Goal: Task Accomplishment & Management: Use online tool/utility

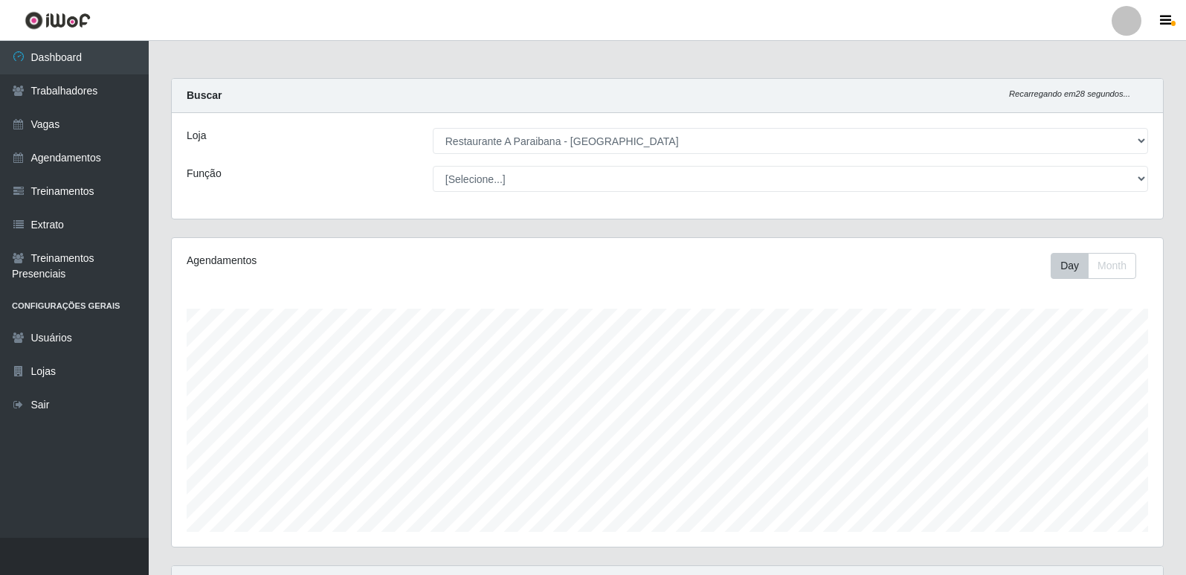
select select "342"
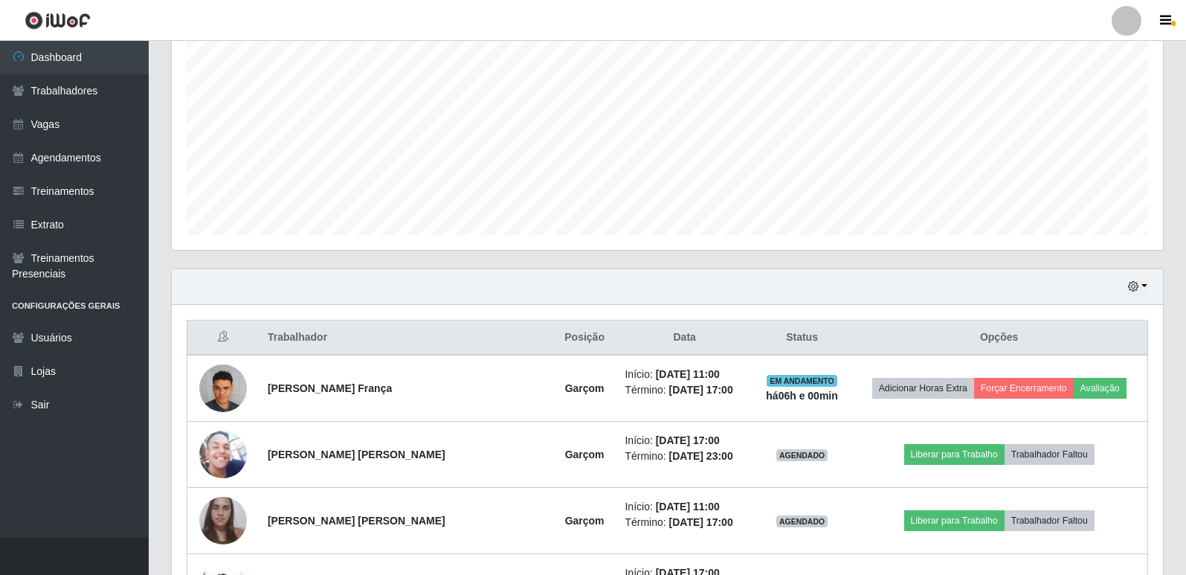
scroll to position [309, 991]
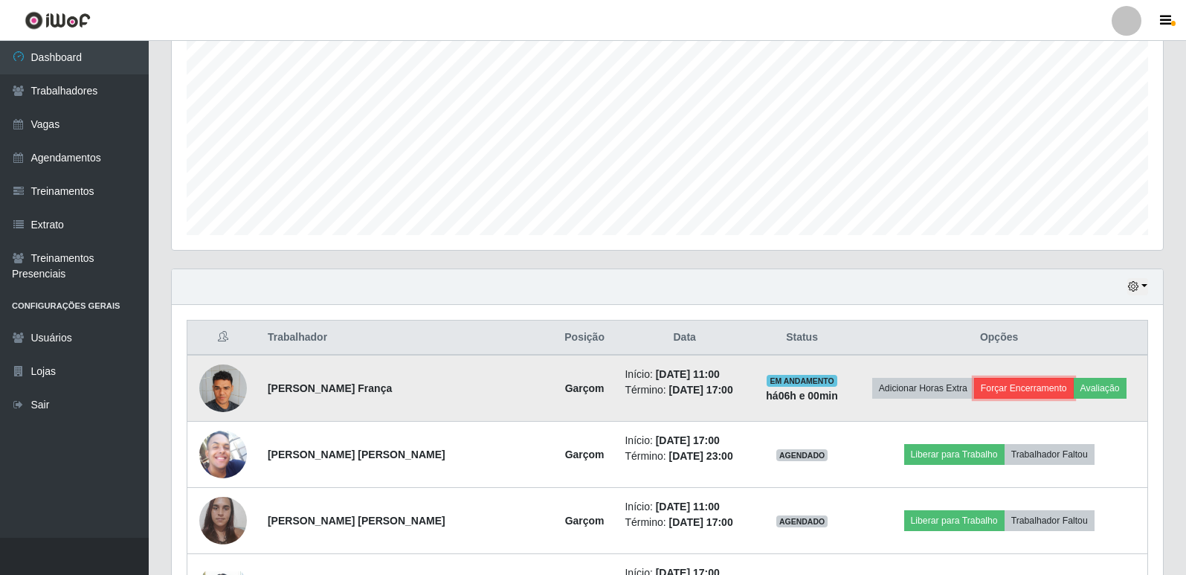
click at [1026, 387] on button "Forçar Encerramento" at bounding box center [1024, 388] width 100 height 21
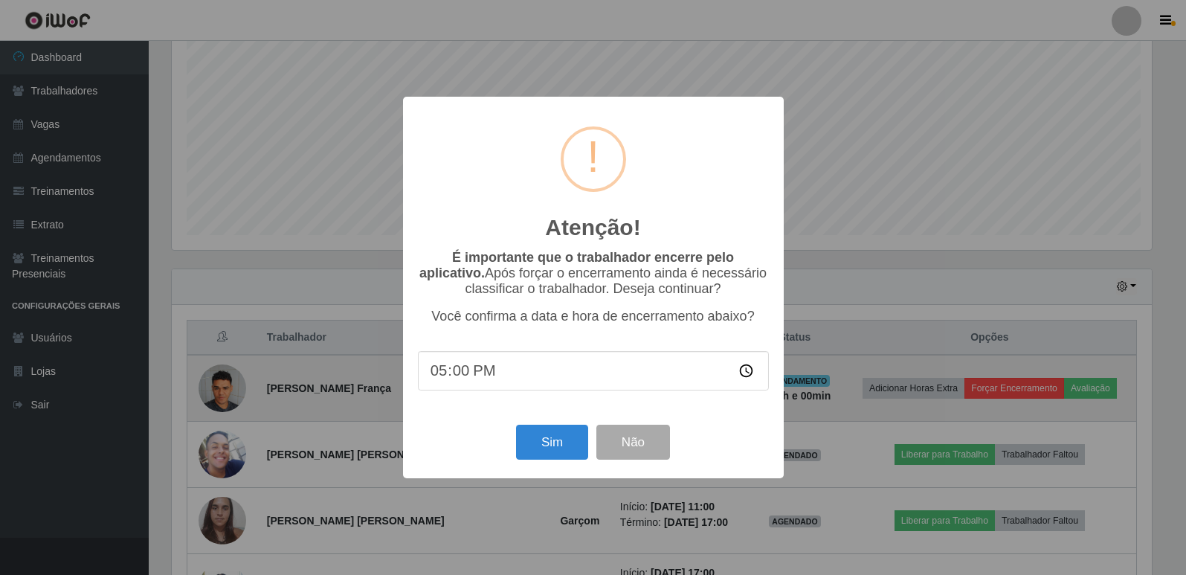
scroll to position [309, 984]
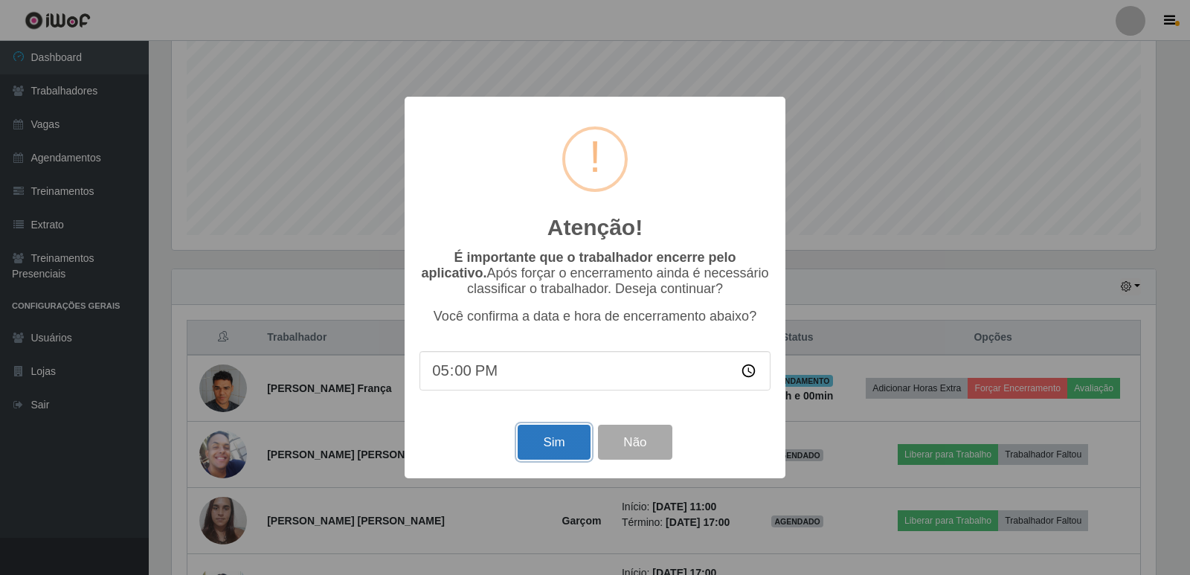
click at [559, 451] on button "Sim" at bounding box center [554, 442] width 72 height 35
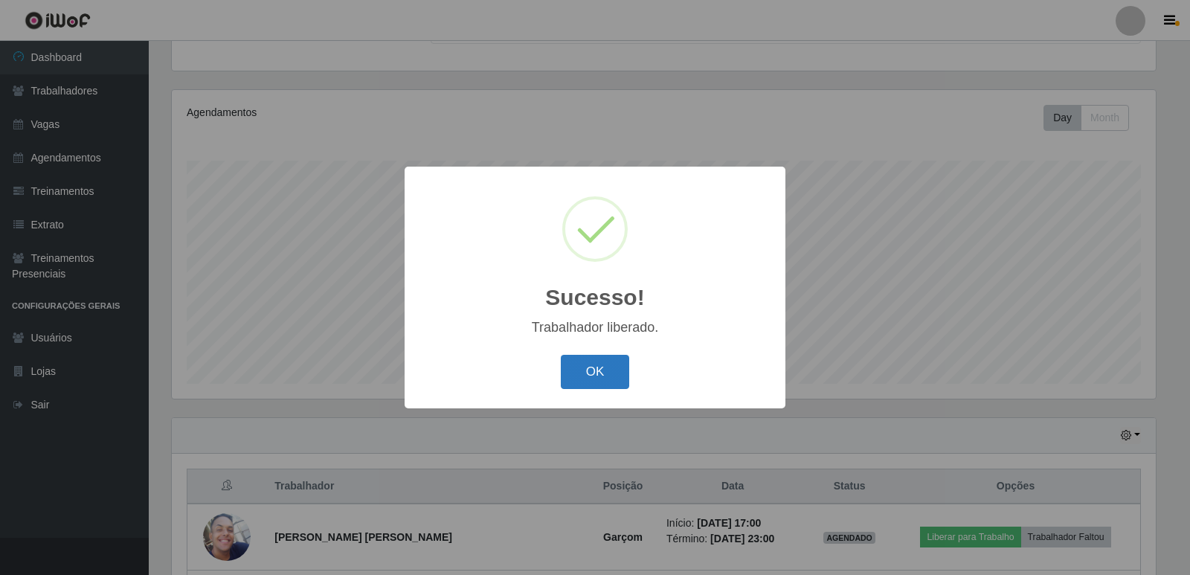
click at [609, 370] on button "OK" at bounding box center [595, 372] width 69 height 35
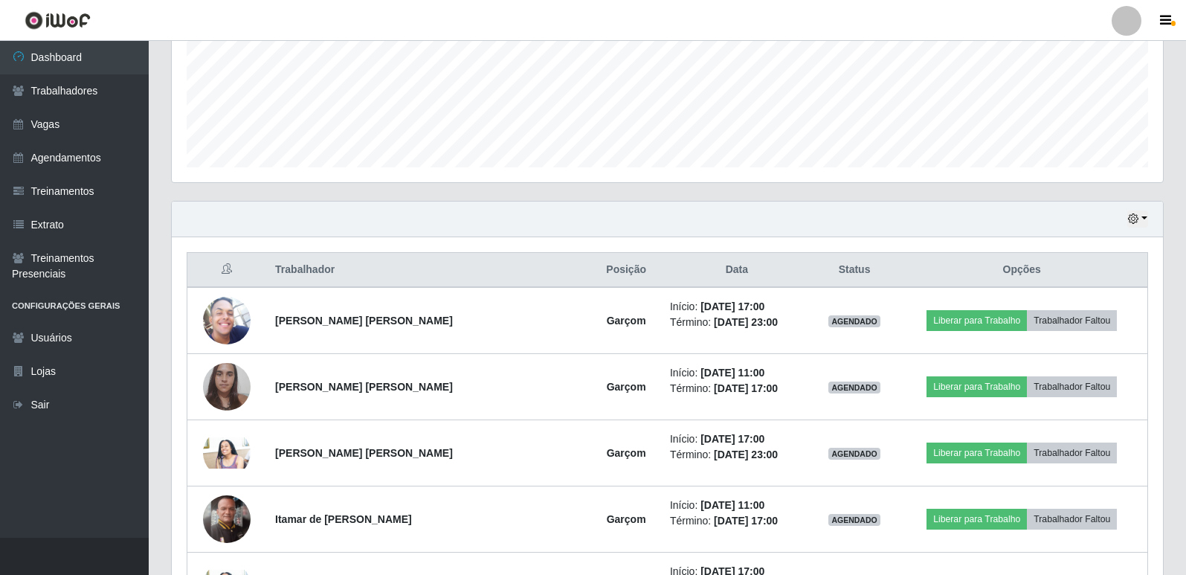
scroll to position [368, 0]
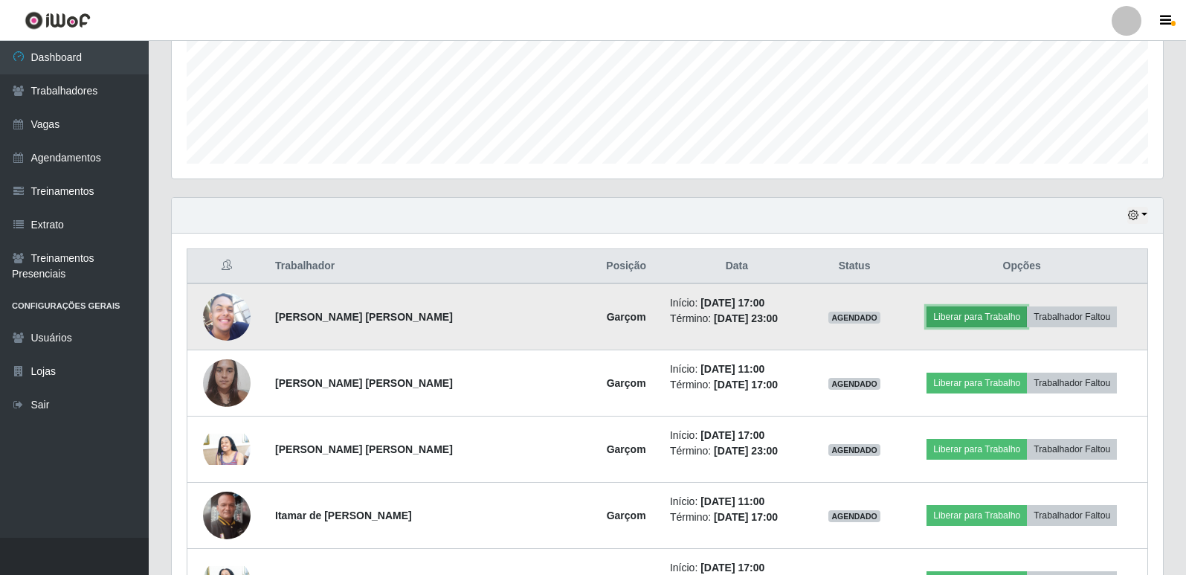
click at [940, 318] on button "Liberar para Trabalho" at bounding box center [977, 316] width 100 height 21
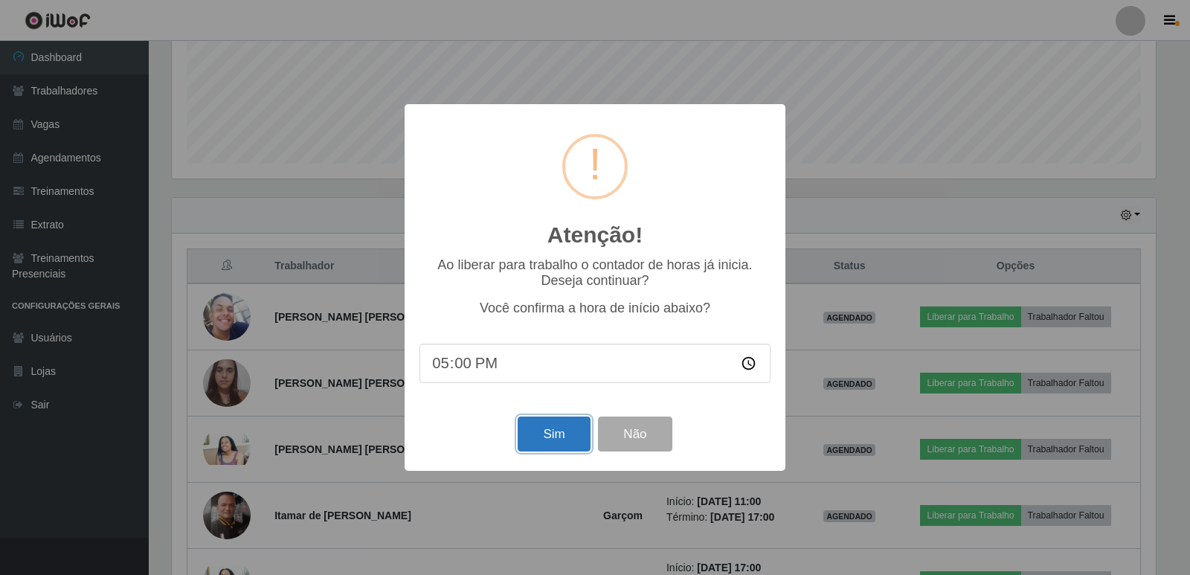
click at [553, 433] on button "Sim" at bounding box center [554, 433] width 72 height 35
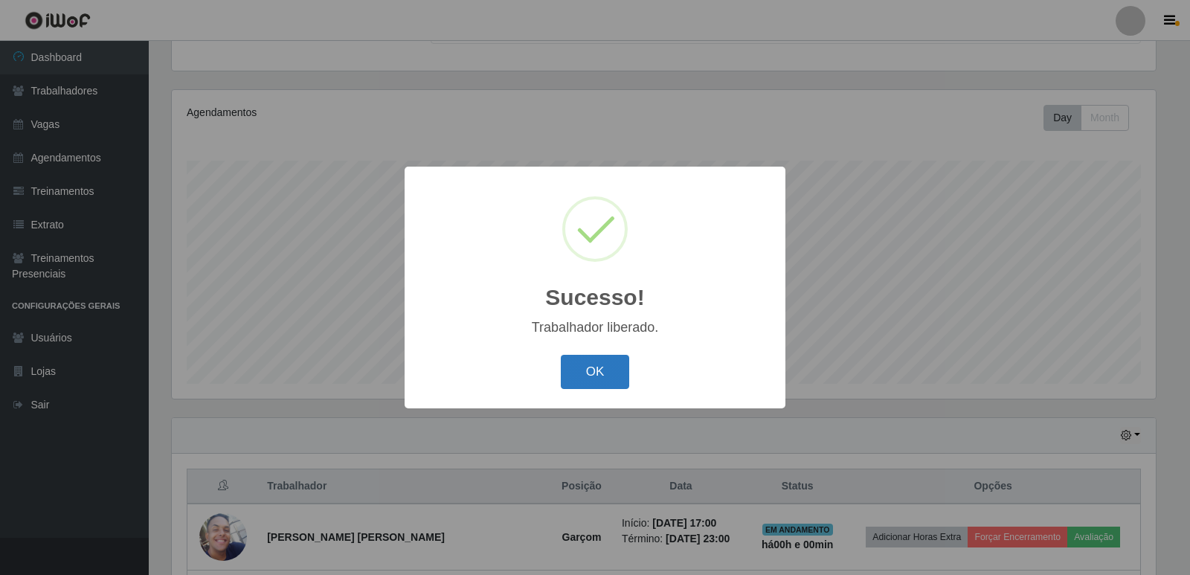
click at [600, 375] on button "OK" at bounding box center [595, 372] width 69 height 35
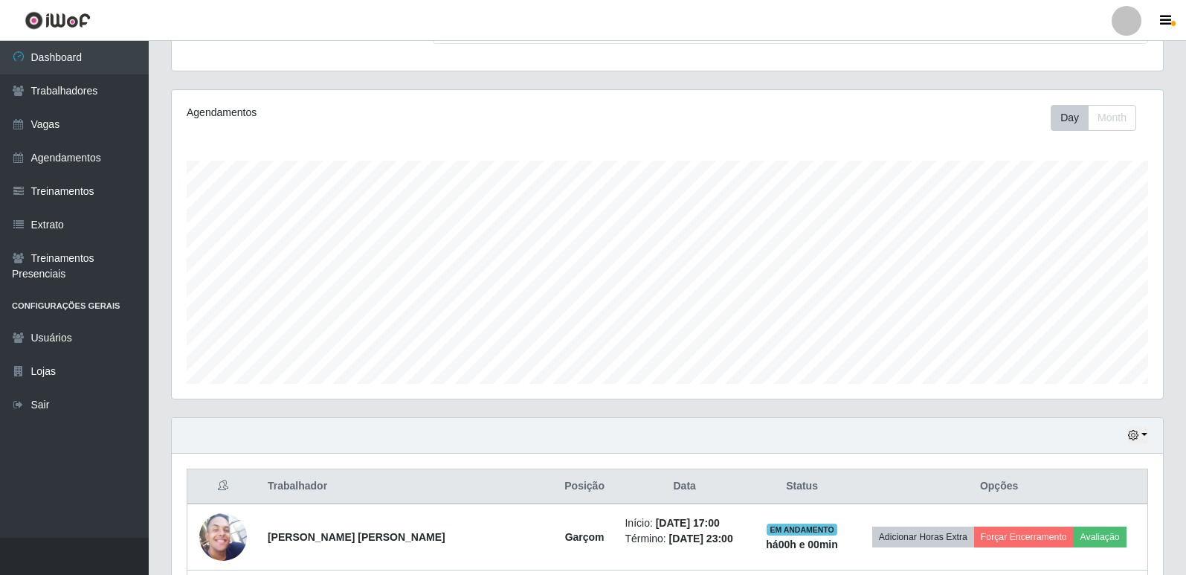
scroll to position [309, 991]
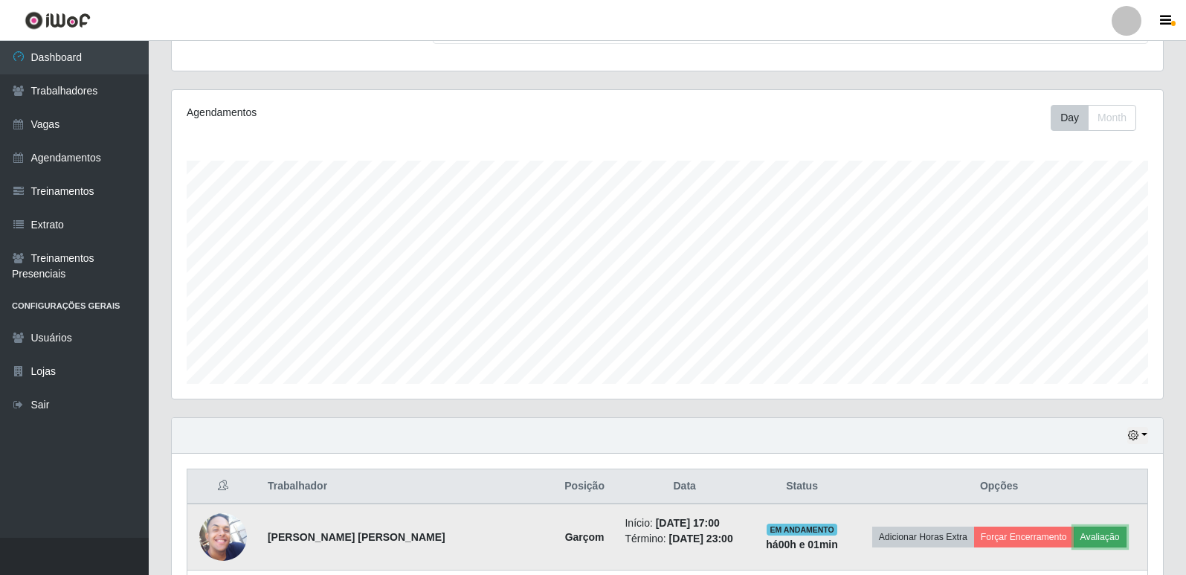
click at [1099, 541] on button "Avaliação" at bounding box center [1100, 537] width 53 height 21
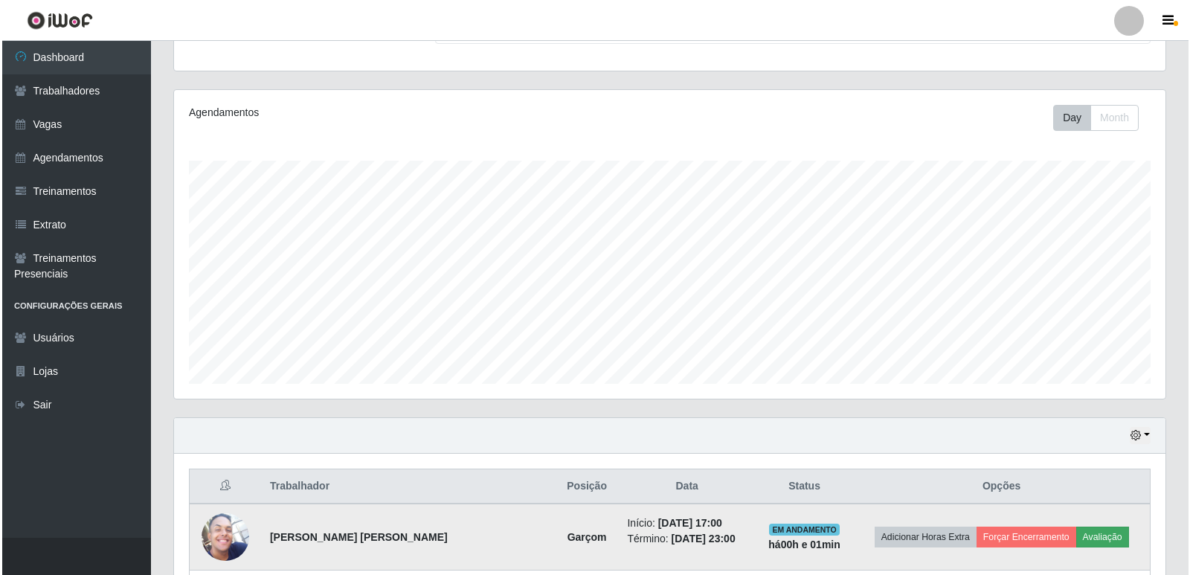
scroll to position [309, 984]
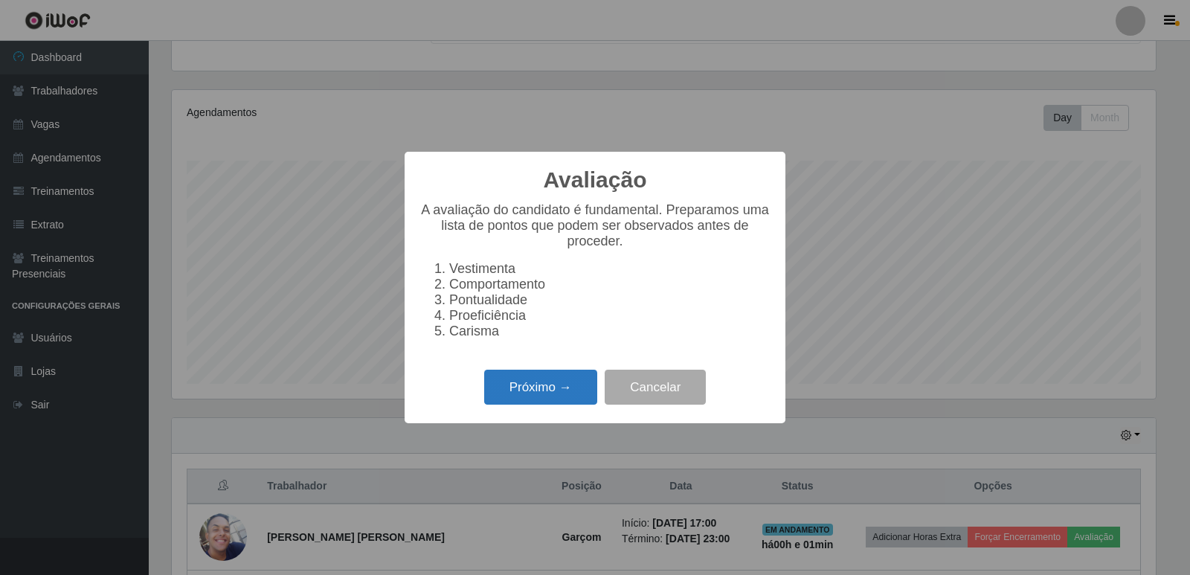
click at [530, 401] on button "Próximo →" at bounding box center [540, 387] width 113 height 35
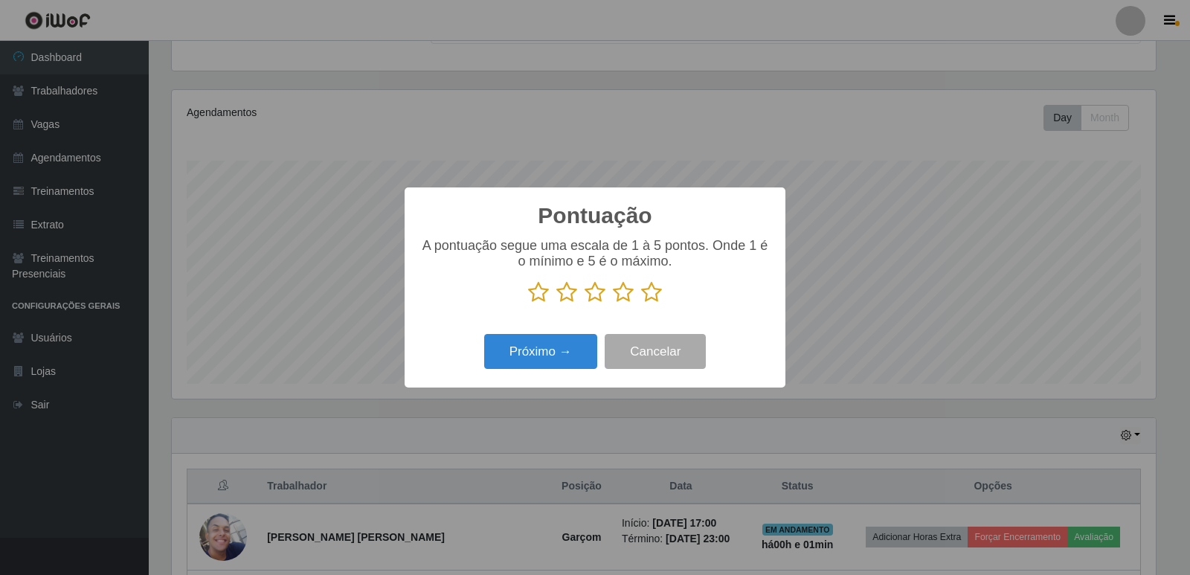
click at [657, 293] on icon at bounding box center [651, 292] width 21 height 22
click at [641, 303] on input "radio" at bounding box center [641, 303] width 0 height 0
click at [574, 340] on button "Próximo →" at bounding box center [540, 351] width 113 height 35
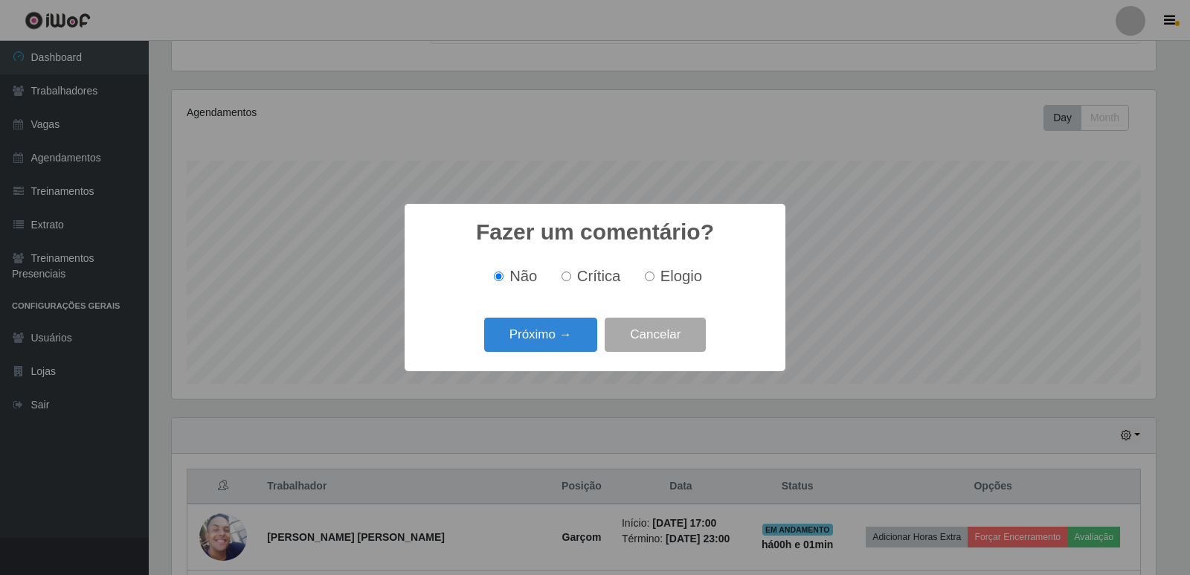
click at [574, 340] on button "Próximo →" at bounding box center [540, 335] width 113 height 35
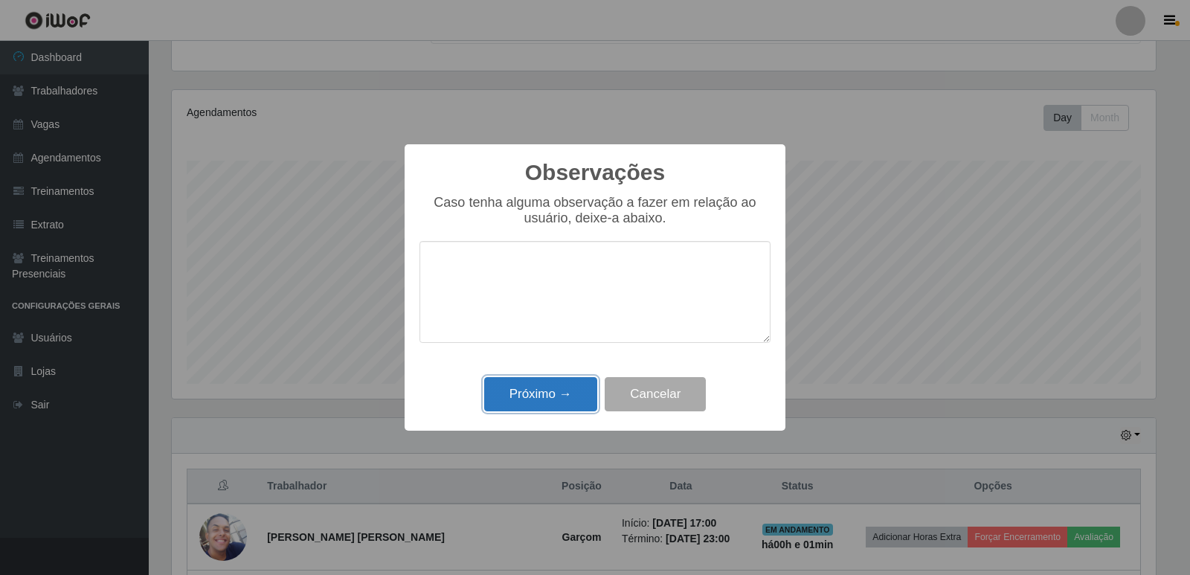
click at [540, 388] on button "Próximo →" at bounding box center [540, 394] width 113 height 35
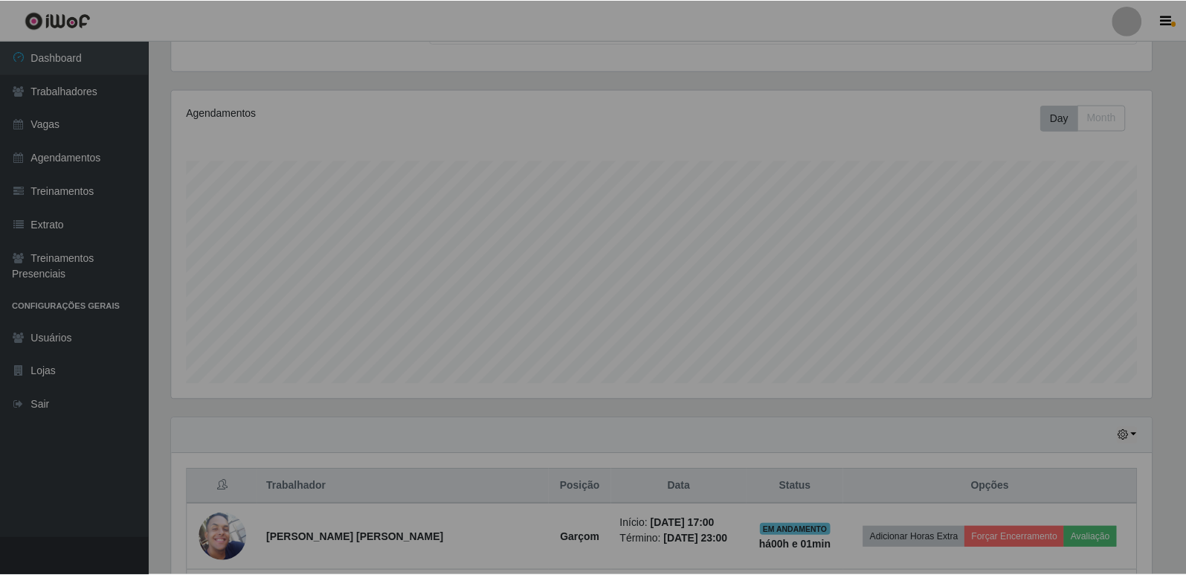
scroll to position [309, 991]
